Goal: Information Seeking & Learning: Check status

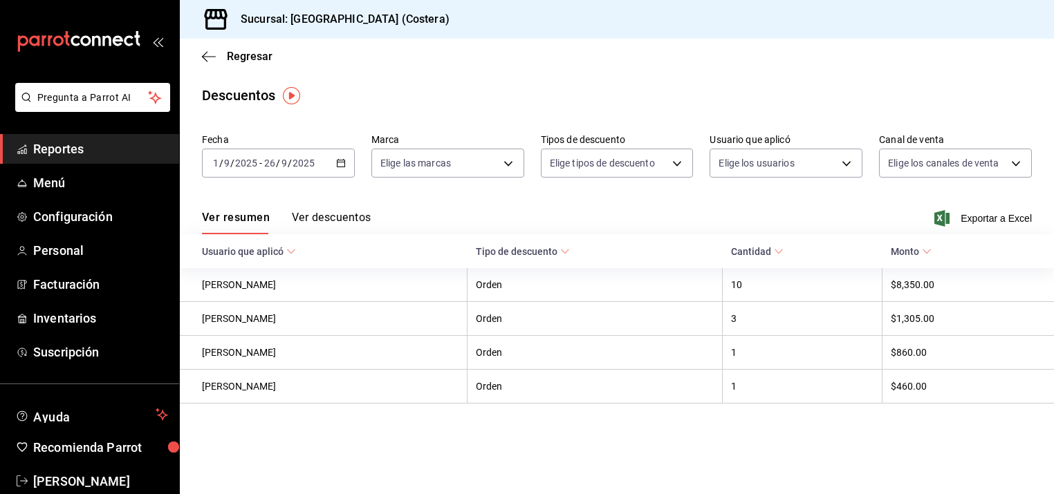
click at [59, 154] on span "Reportes" at bounding box center [100, 149] width 135 height 19
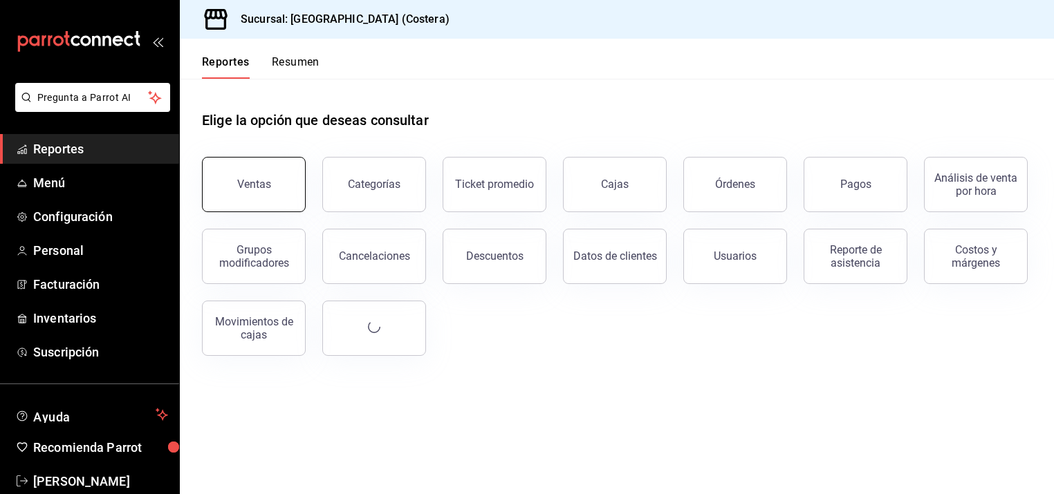
click at [279, 189] on button "Ventas" at bounding box center [254, 184] width 104 height 55
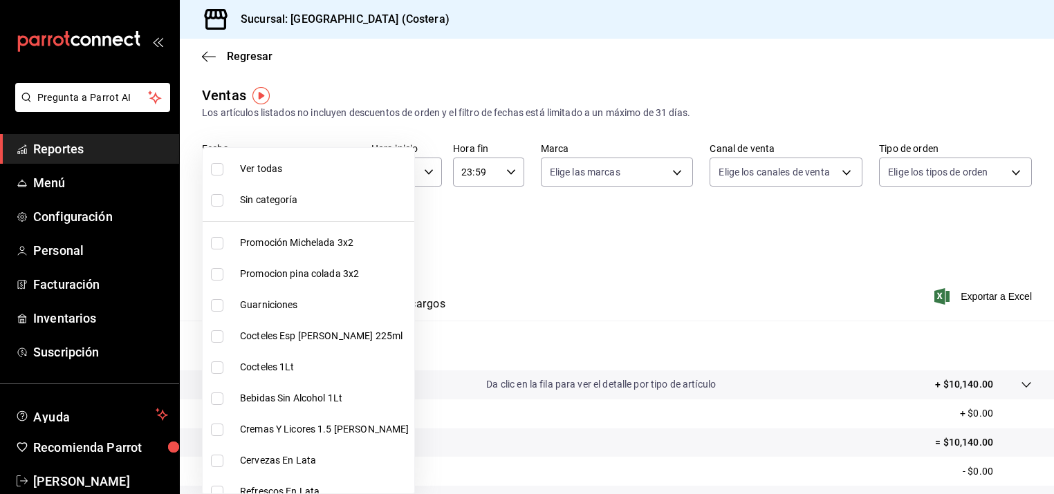
click at [337, 235] on body "Pregunta a Parrot AI Reportes Menú Configuración Personal Facturación Inventari…" at bounding box center [527, 247] width 1054 height 494
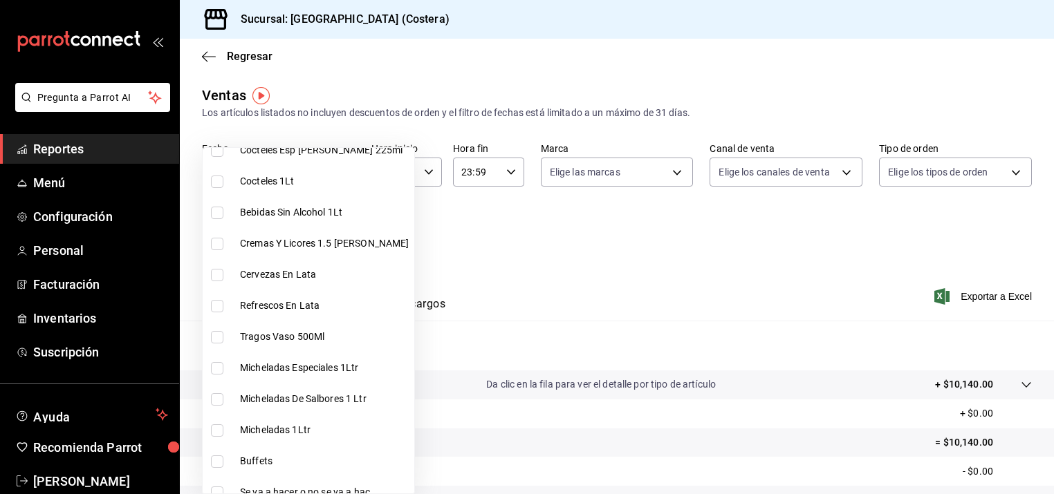
scroll to position [287, 0]
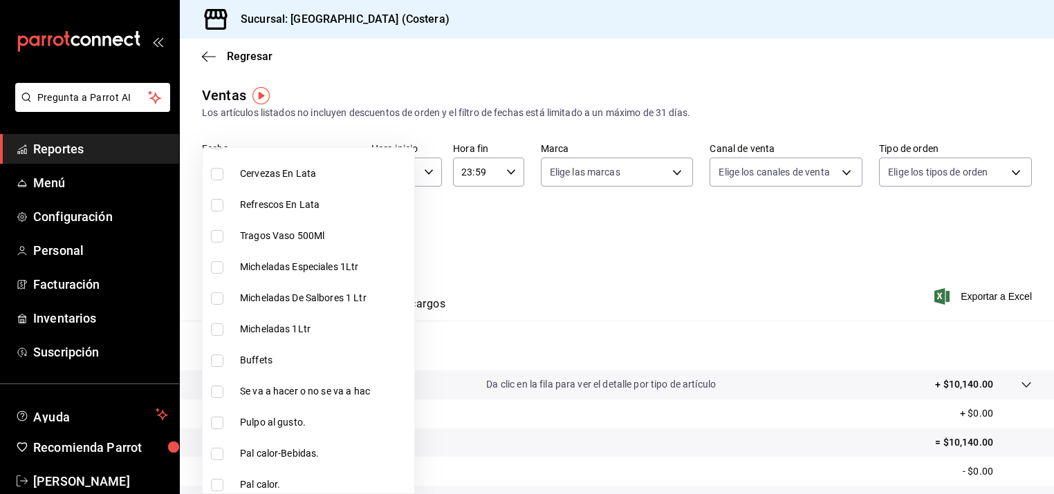
click at [221, 360] on input "checkbox" at bounding box center [217, 361] width 12 height 12
checkbox input "true"
type input "a6ccece2-b5e1-4d3d-ae72-43ec26be992e"
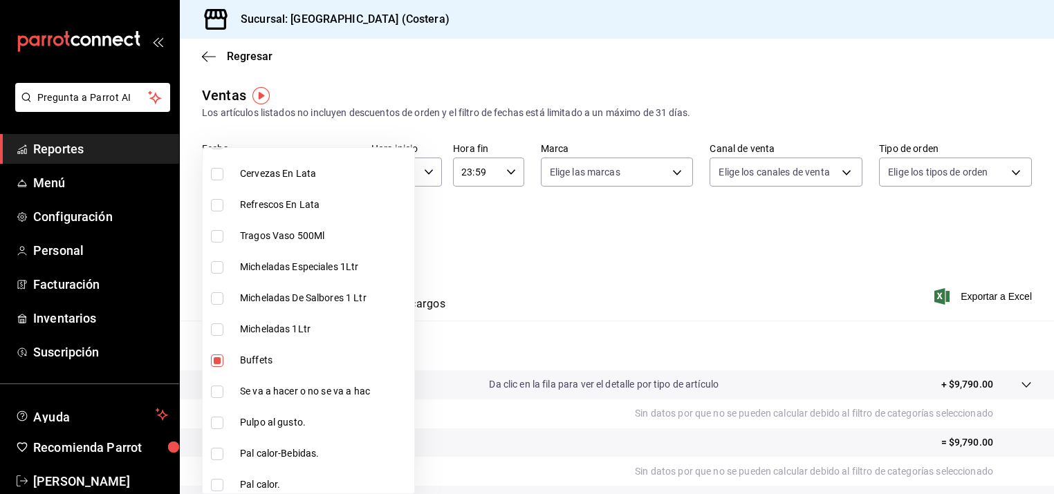
click at [624, 206] on div at bounding box center [527, 247] width 1054 height 494
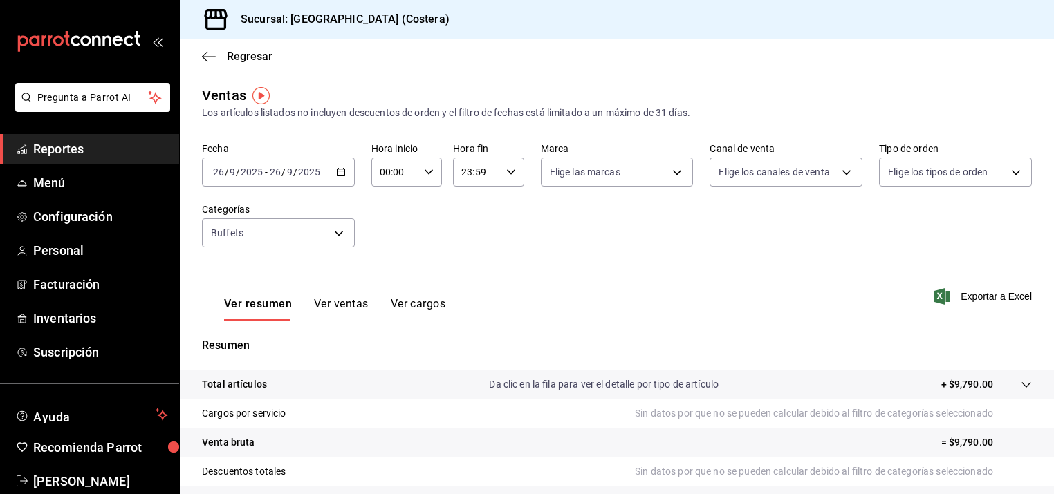
click at [338, 181] on div "[DATE] [DATE] - [DATE] [DATE]" at bounding box center [278, 172] width 153 height 29
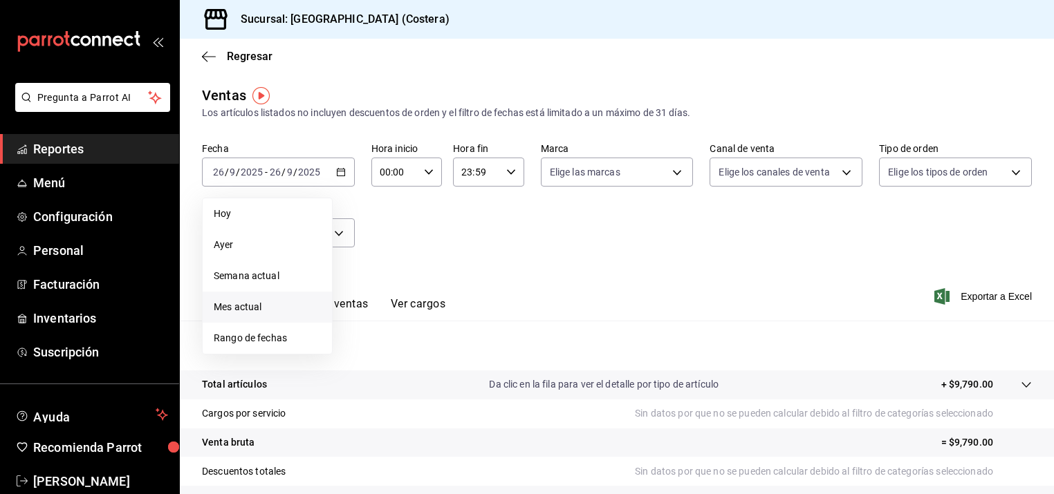
click at [218, 303] on span "Mes actual" at bounding box center [267, 307] width 107 height 15
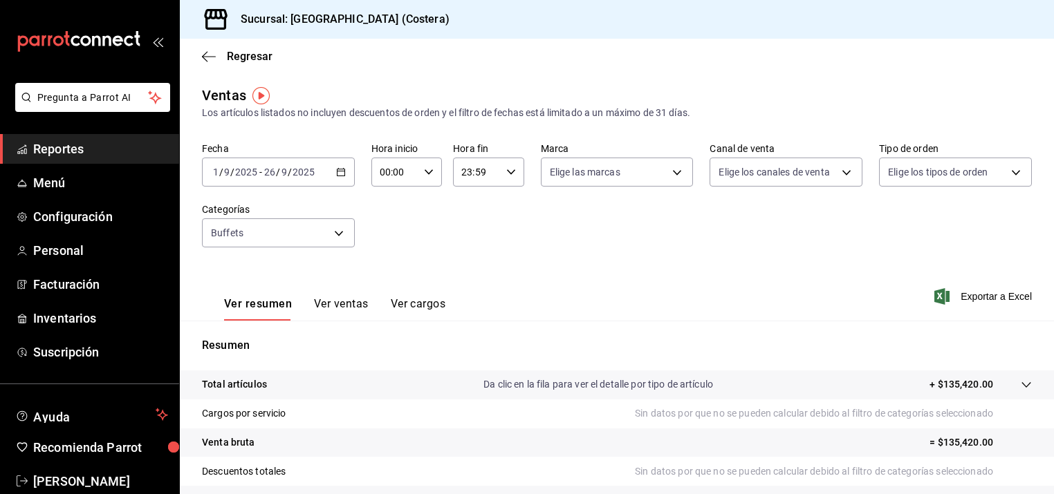
click at [943, 223] on div "Fecha [DATE] [DATE] - [DATE] [DATE] Hora inicio 00:00 Hora inicio Hora fin 23:5…" at bounding box center [617, 203] width 830 height 122
